Goal: Task Accomplishment & Management: Manage account settings

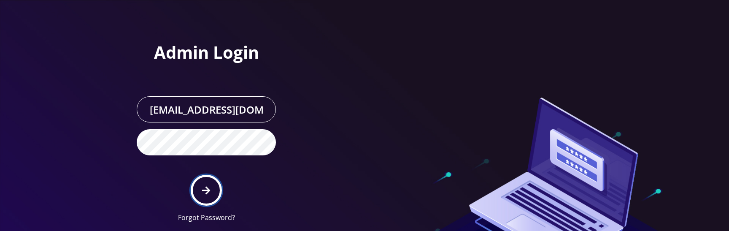
click at [206, 195] on button "submit" at bounding box center [206, 190] width 31 height 31
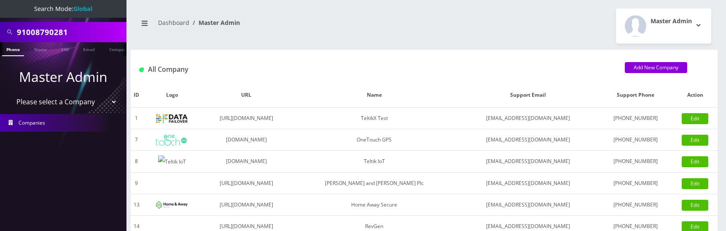
click at [74, 101] on select "Please select a Company TeltikX Test OneTouch GPS Teltik IoT Hale and Serrano P…" at bounding box center [64, 102] width 108 height 16
select select "1"
click at [10, 94] on select "Please select a Company TeltikX Test OneTouch GPS Teltik IoT Hale and Serrano P…" at bounding box center [64, 102] width 108 height 16
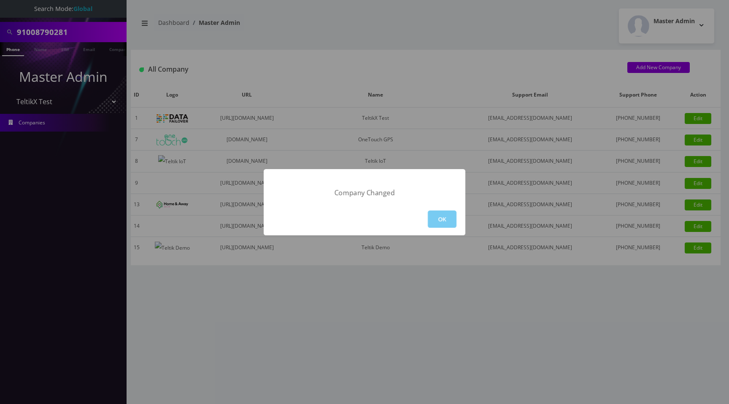
click at [443, 224] on button "OK" at bounding box center [442, 218] width 29 height 17
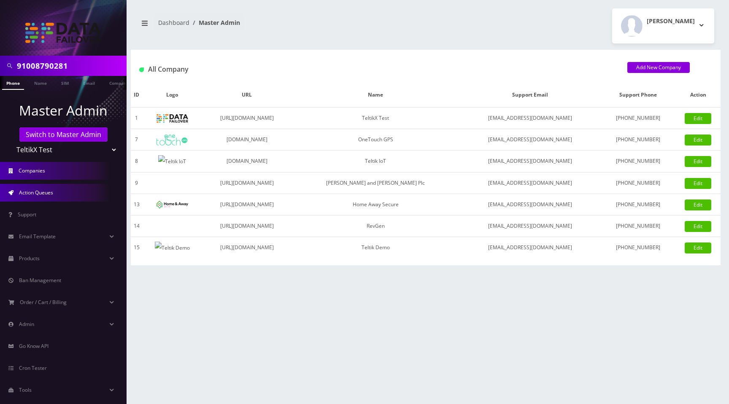
click at [28, 192] on span "Action Queues" at bounding box center [36, 192] width 34 height 7
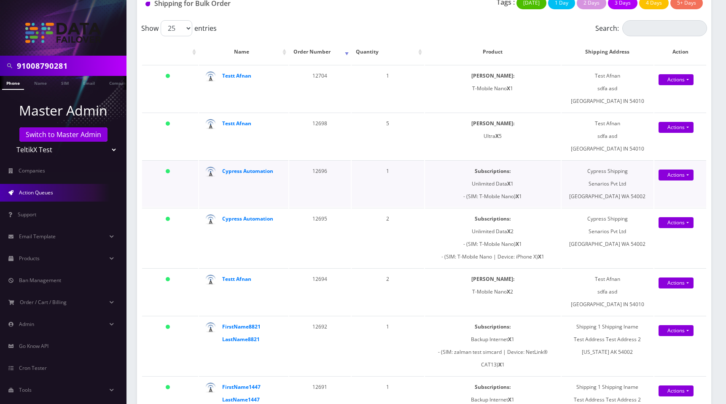
scroll to position [104, 0]
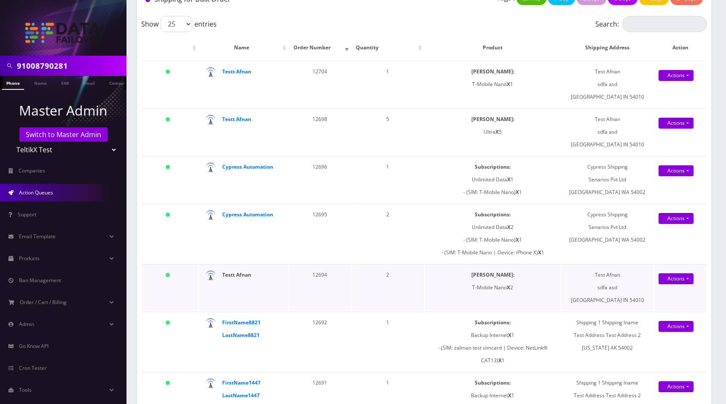
click at [241, 275] on strong "Testt Afnan" at bounding box center [236, 274] width 29 height 7
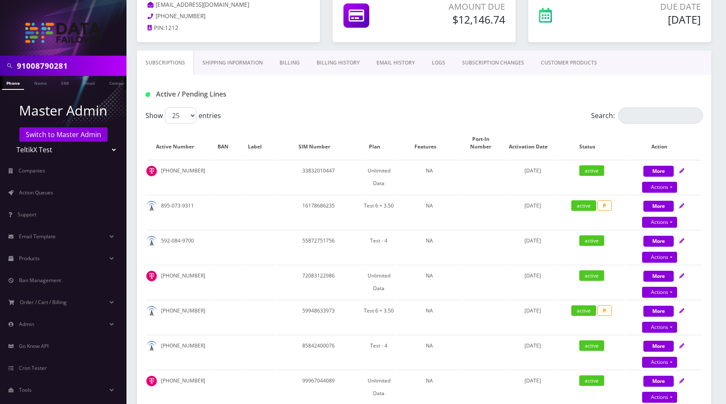
scroll to position [111, 0]
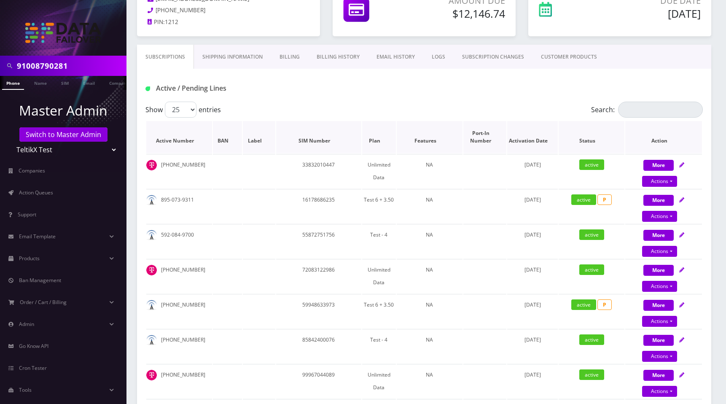
click at [196, 144] on th "Active Number" at bounding box center [179, 137] width 66 height 32
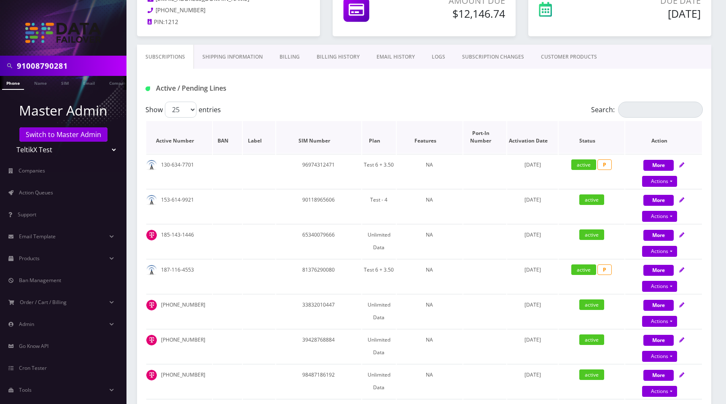
click at [196, 144] on th "Active Number" at bounding box center [179, 137] width 66 height 32
click at [537, 143] on th "Activation Date" at bounding box center [532, 137] width 51 height 32
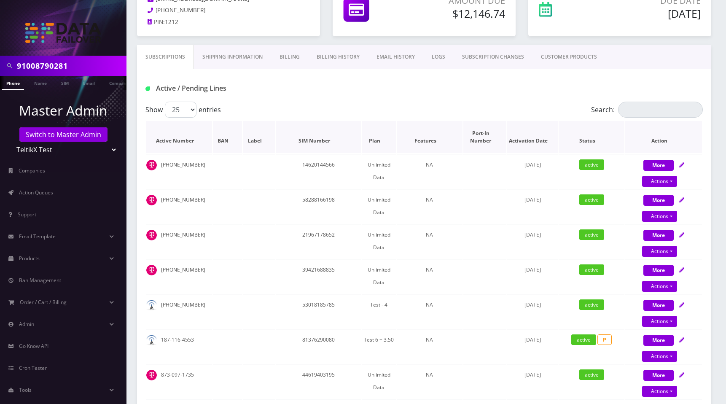
click at [537, 143] on th "Activation Date" at bounding box center [532, 137] width 51 height 32
click at [373, 141] on th "Plan" at bounding box center [379, 137] width 34 height 32
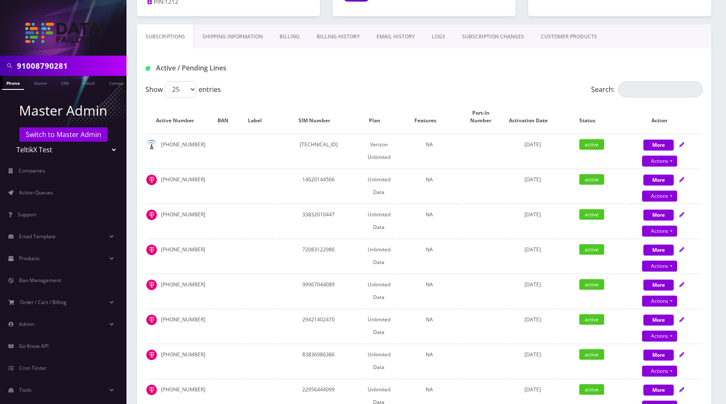
scroll to position [130, 0]
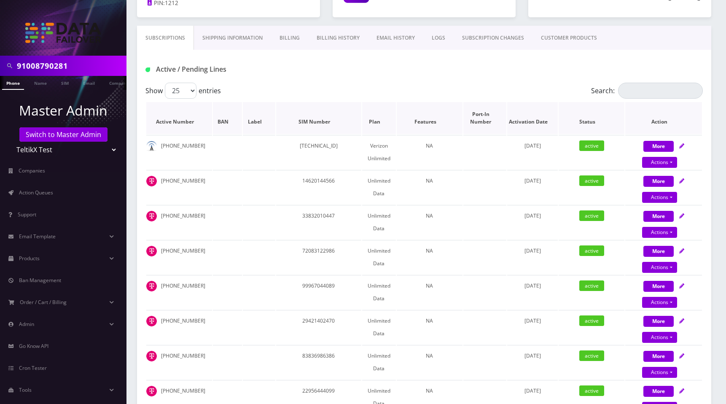
click at [333, 119] on th "SIM Number" at bounding box center [318, 118] width 85 height 32
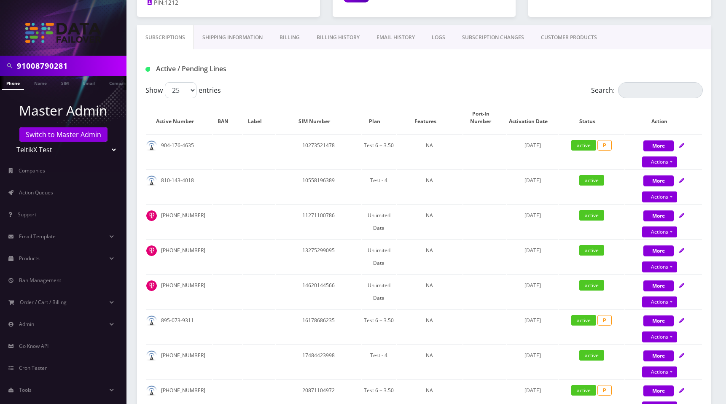
scroll to position [132, 0]
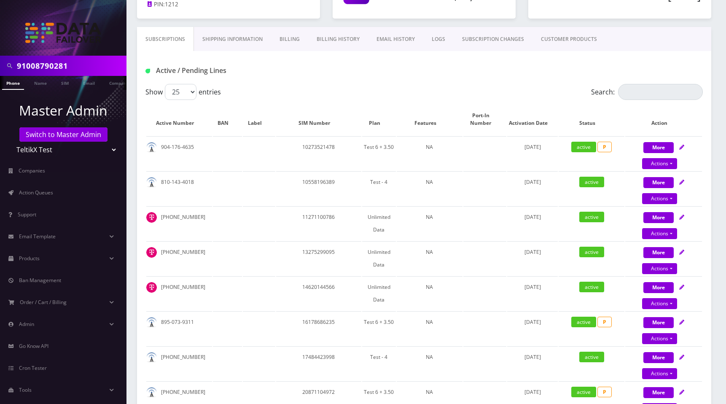
click at [333, 119] on th "SIM Number" at bounding box center [318, 119] width 85 height 32
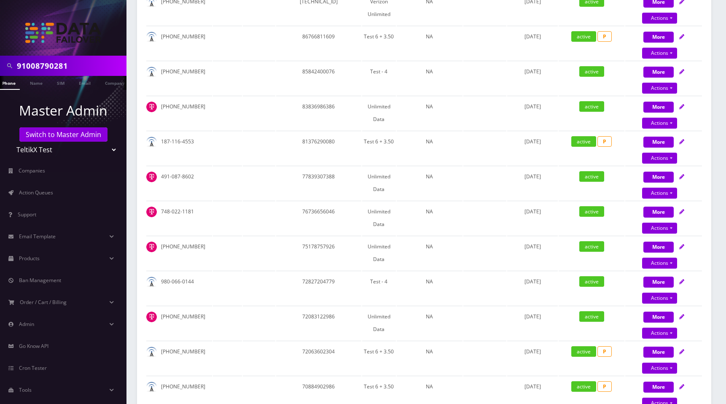
scroll to position [0, 0]
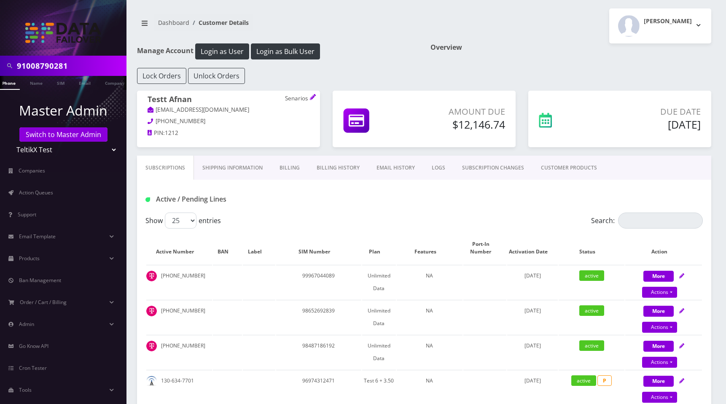
click at [428, 167] on link "LOGS" at bounding box center [438, 168] width 30 height 24
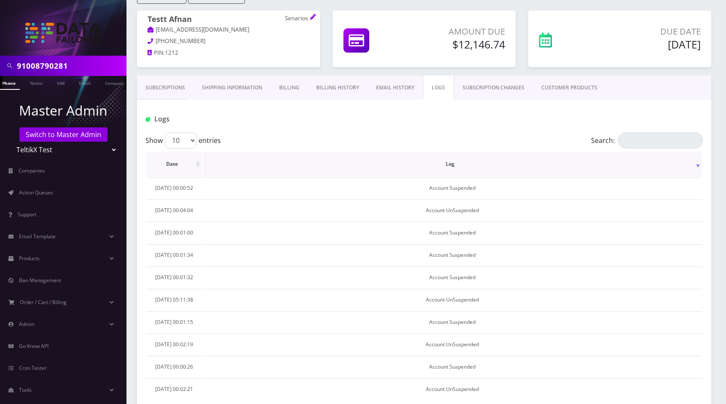
scroll to position [137, 0]
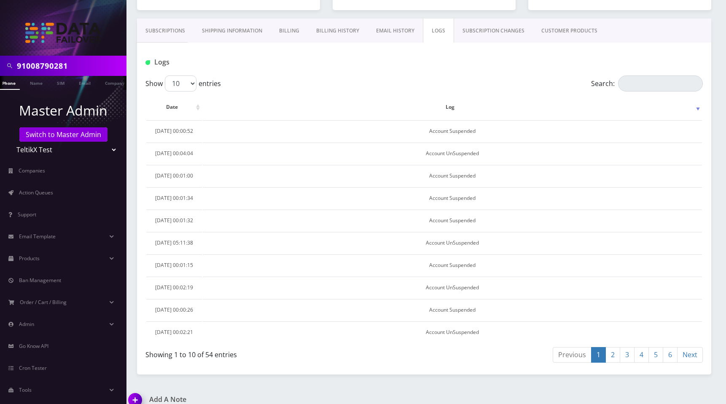
click at [197, 107] on th "Date" at bounding box center [174, 107] width 56 height 24
click at [461, 108] on th "Log" at bounding box center [452, 107] width 499 height 24
click at [498, 29] on link "SUBSCRIPTION CHANGES" at bounding box center [493, 31] width 79 height 24
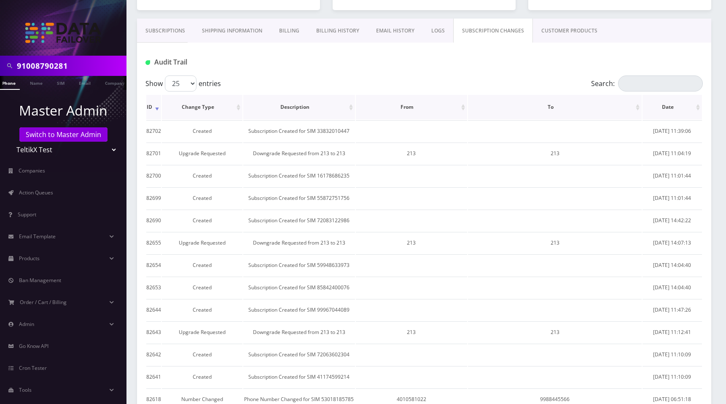
click at [695, 109] on th "Date" at bounding box center [672, 107] width 59 height 24
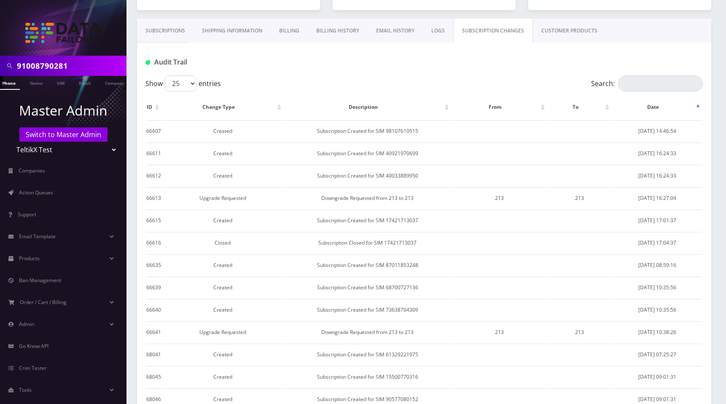
click at [695, 109] on th "Date" at bounding box center [657, 107] width 90 height 24
click at [694, 110] on th "Date" at bounding box center [657, 107] width 90 height 24
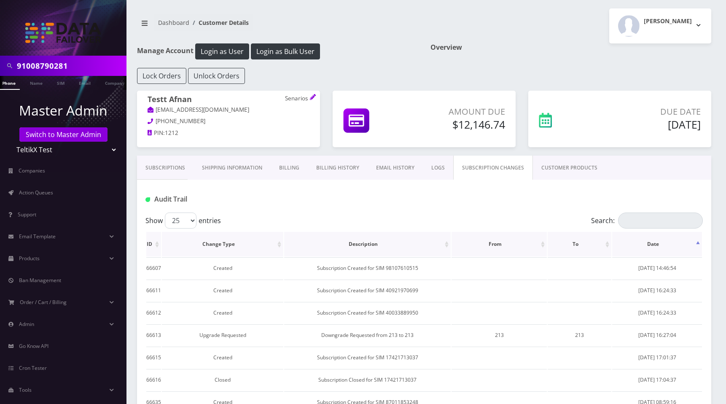
click at [698, 245] on th "Date" at bounding box center [657, 244] width 90 height 24
click at [577, 172] on link "CUSTOMER PRODUCTS" at bounding box center [569, 168] width 73 height 24
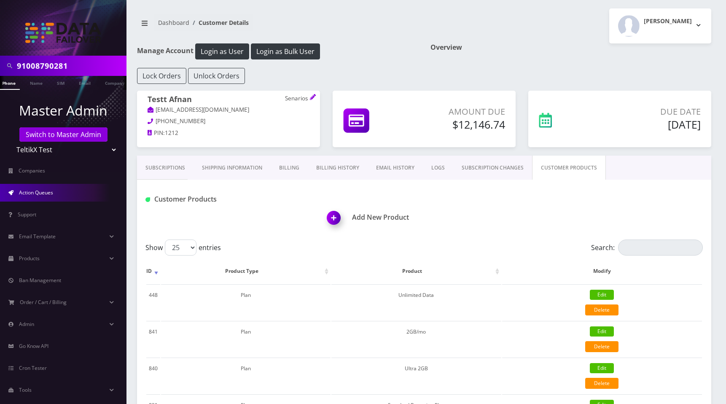
click at [22, 193] on span "Action Queues" at bounding box center [36, 192] width 34 height 7
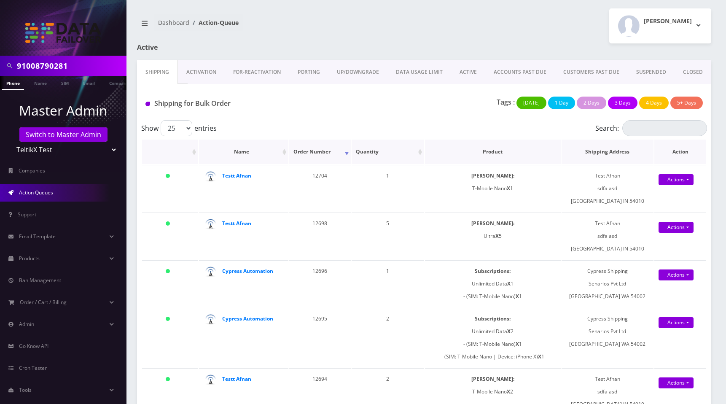
click at [344, 154] on th "Order Number" at bounding box center [320, 152] width 62 height 24
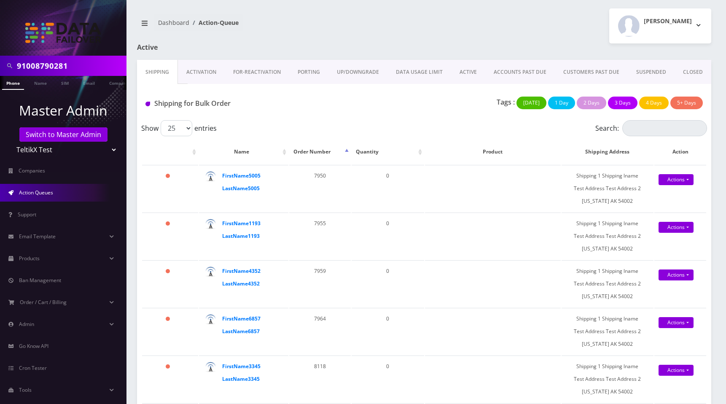
click at [344, 154] on th "Order Number" at bounding box center [320, 152] width 62 height 24
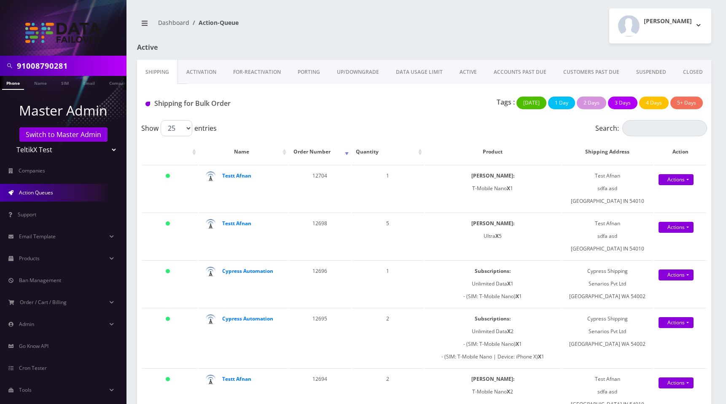
click at [198, 71] on link "Activation" at bounding box center [201, 72] width 47 height 24
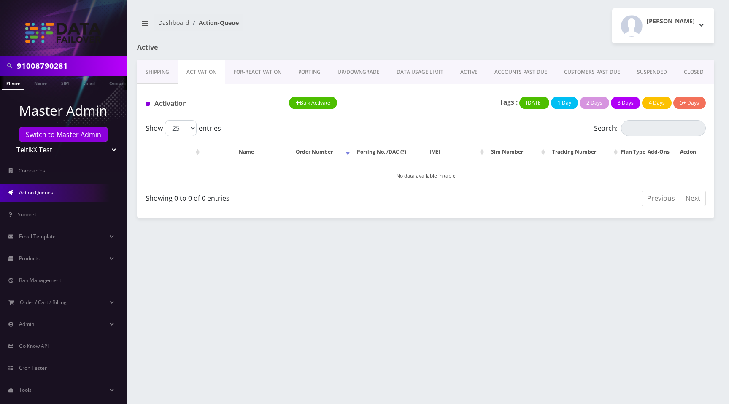
click at [262, 75] on link "FOR-REActivation" at bounding box center [257, 72] width 65 height 24
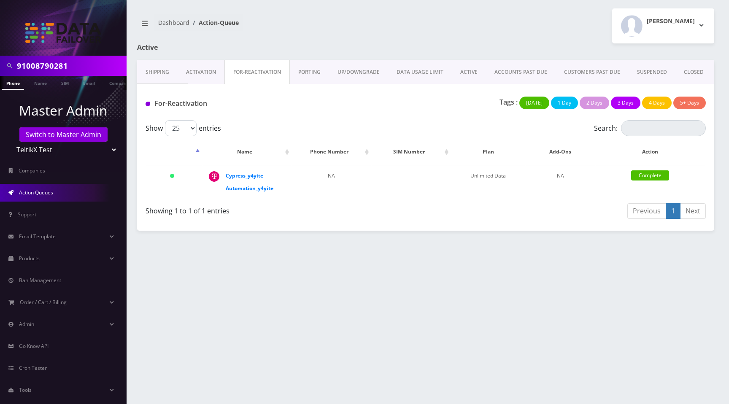
click at [309, 72] on link "PORTING" at bounding box center [309, 72] width 39 height 24
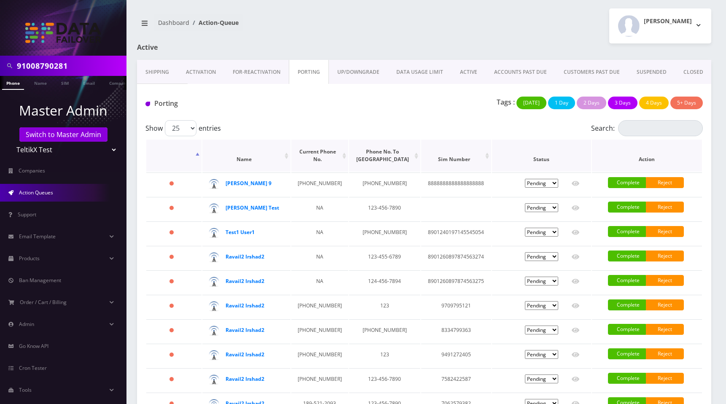
click at [339, 158] on th "Current Phone No." at bounding box center [319, 156] width 57 height 32
click at [197, 159] on th ": activate to sort column ascending" at bounding box center [173, 156] width 55 height 32
click at [197, 159] on th ": activate to sort column descending" at bounding box center [173, 156] width 55 height 32
click at [361, 71] on link "UP/DOWNGRADE" at bounding box center [358, 72] width 59 height 24
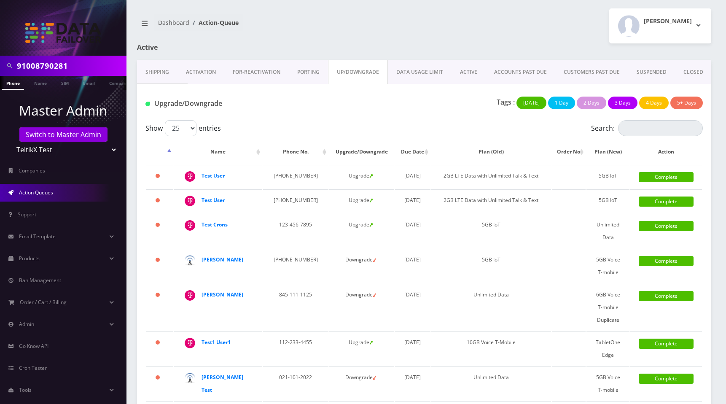
click at [468, 24] on div "[PERSON_NAME] Logout" at bounding box center [570, 25] width 293 height 35
click at [431, 156] on th "Due Date" at bounding box center [413, 152] width 36 height 24
click at [411, 70] on link "DATA USAGE LIMIT" at bounding box center [420, 72] width 64 height 24
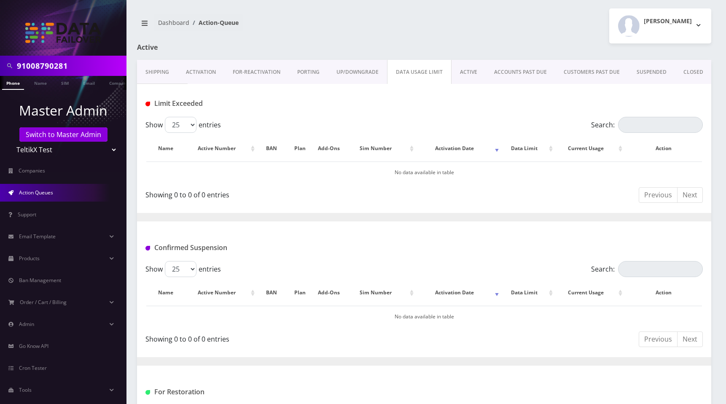
click at [470, 75] on link "ACTIVE" at bounding box center [469, 72] width 34 height 24
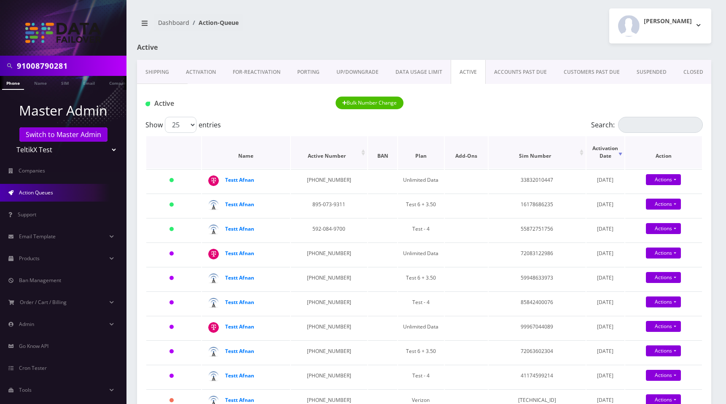
click at [337, 149] on th "Active Number" at bounding box center [329, 152] width 77 height 32
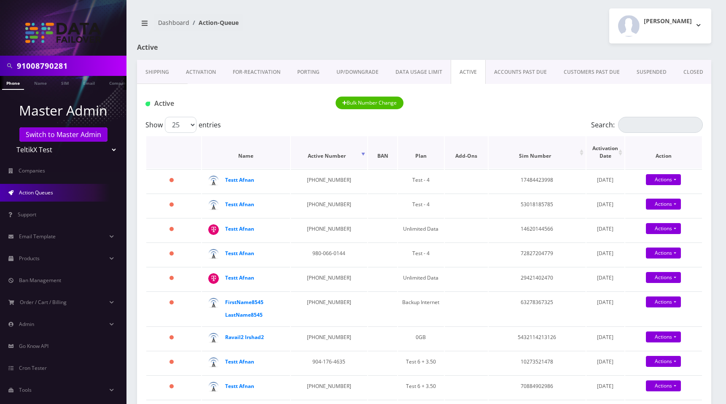
click at [543, 150] on th "Sim Number" at bounding box center [537, 152] width 97 height 32
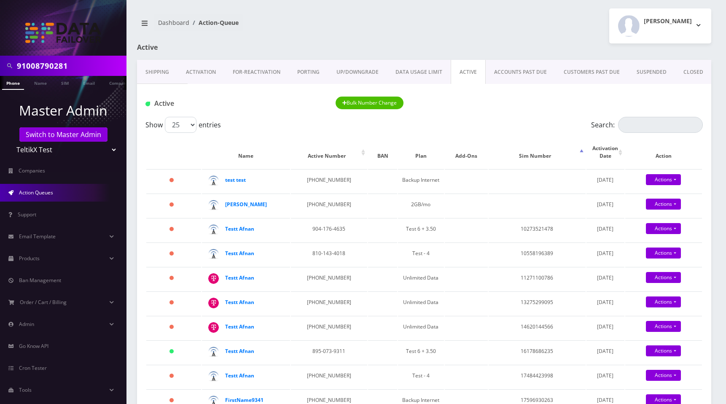
click at [543, 150] on th "Sim Number" at bounding box center [537, 152] width 97 height 32
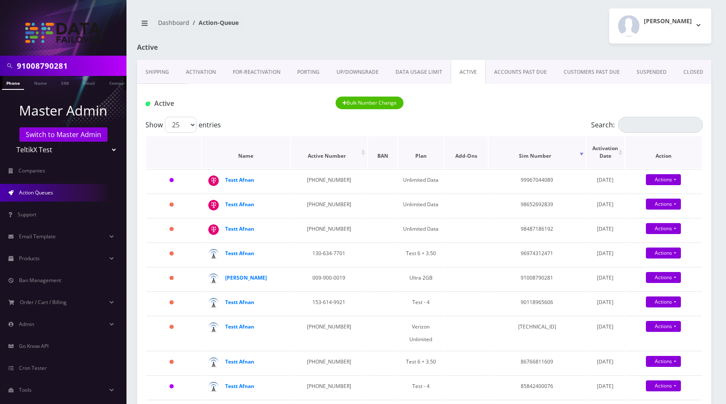
click at [606, 147] on th "Activation Date" at bounding box center [605, 152] width 38 height 32
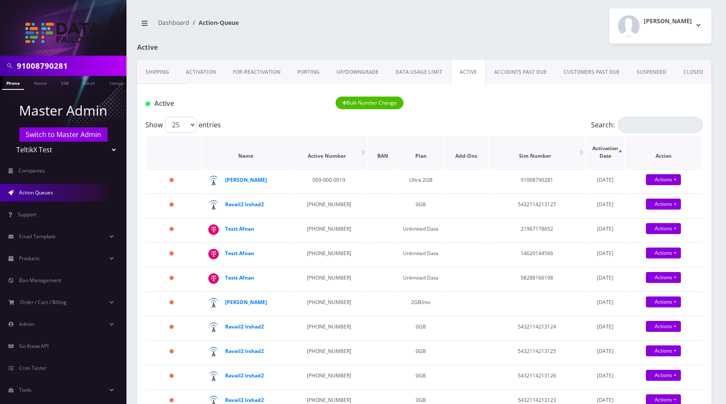
click at [606, 147] on th "Activation Date" at bounding box center [605, 152] width 38 height 32
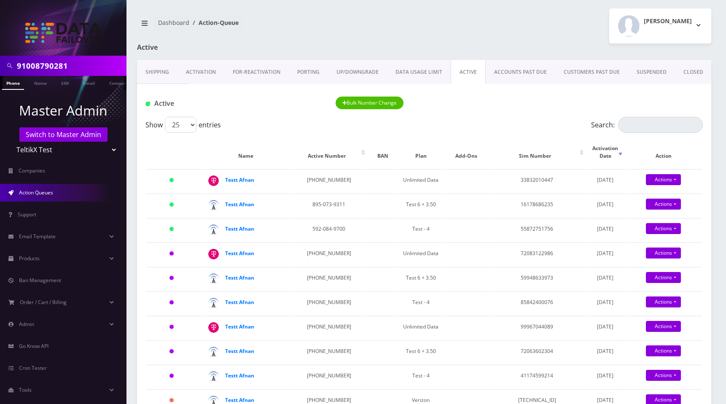
click at [499, 78] on link "ACCOUNTS PAST DUE" at bounding box center [521, 72] width 70 height 24
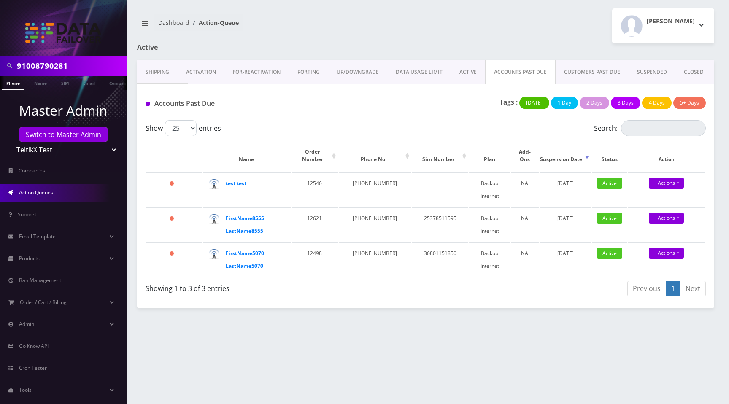
click at [312, 74] on link "PORTING" at bounding box center [308, 72] width 39 height 24
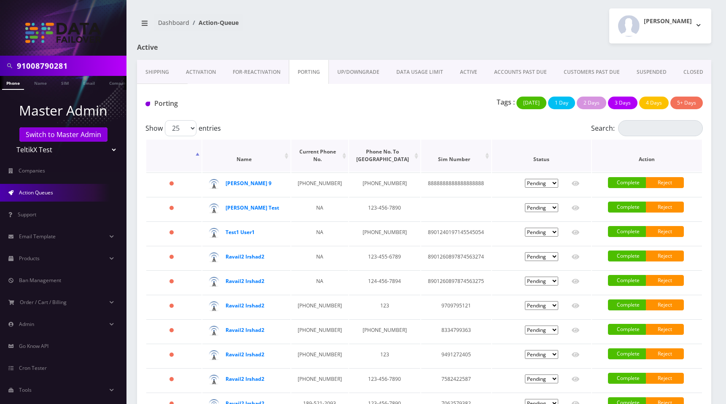
click at [272, 155] on th "Name" at bounding box center [246, 156] width 88 height 32
click at [315, 156] on th "Current Phone No." at bounding box center [319, 156] width 57 height 32
click at [247, 75] on link "FOR-REActivation" at bounding box center [256, 72] width 65 height 24
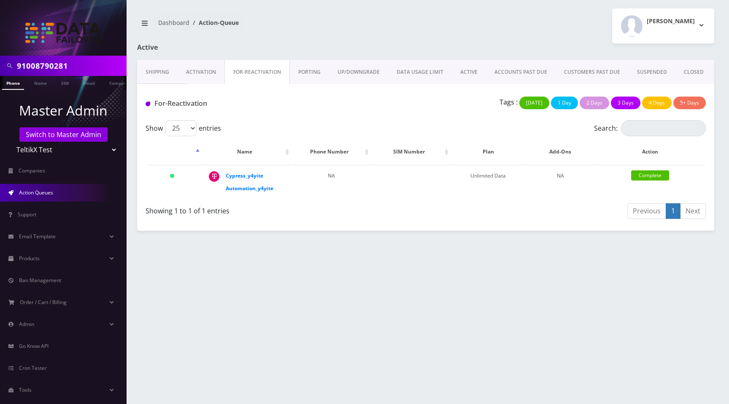
click at [343, 156] on th "Phone Number" at bounding box center [331, 152] width 79 height 24
click at [342, 156] on th "Phone Number" at bounding box center [331, 152] width 79 height 24
click at [417, 155] on th "SIM Number" at bounding box center [410, 152] width 79 height 24
